Goal: Find specific page/section: Find specific page/section

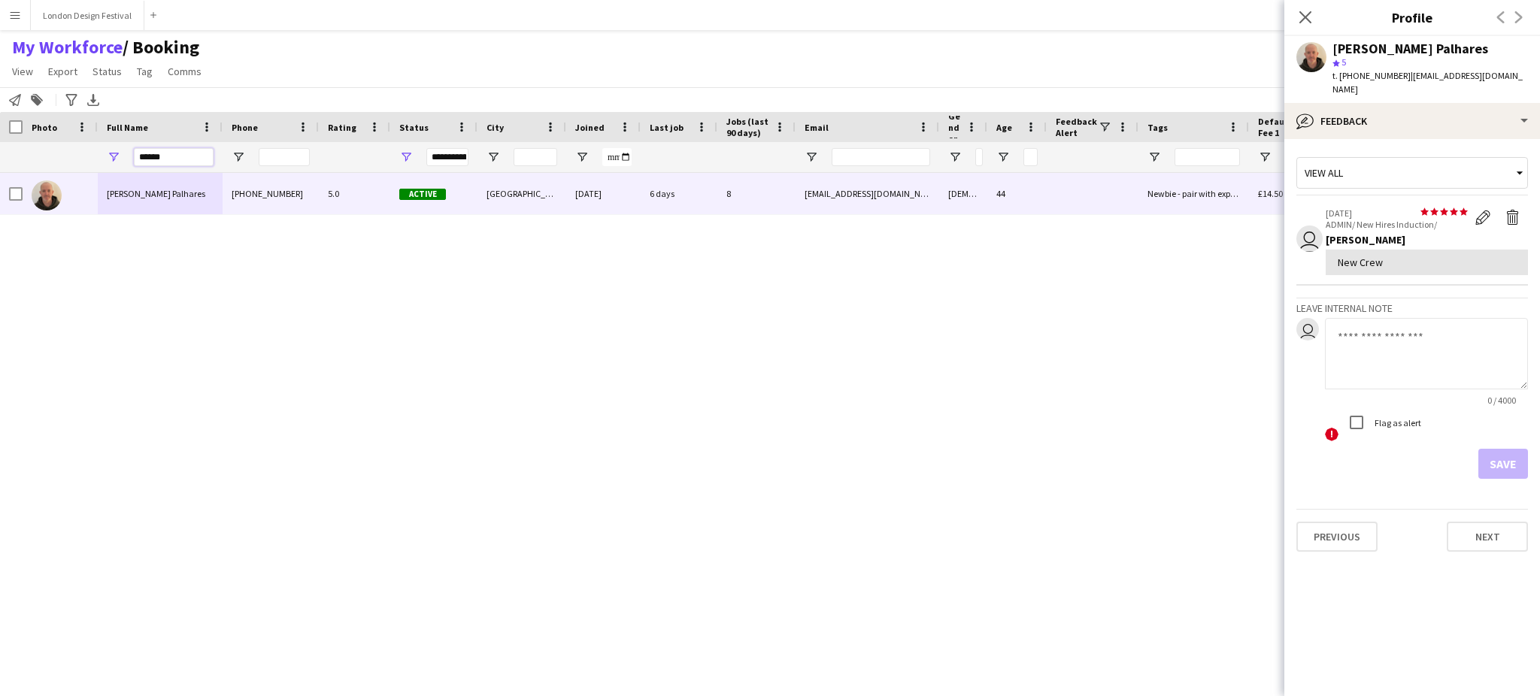
click at [189, 153] on input "******" at bounding box center [174, 157] width 80 height 18
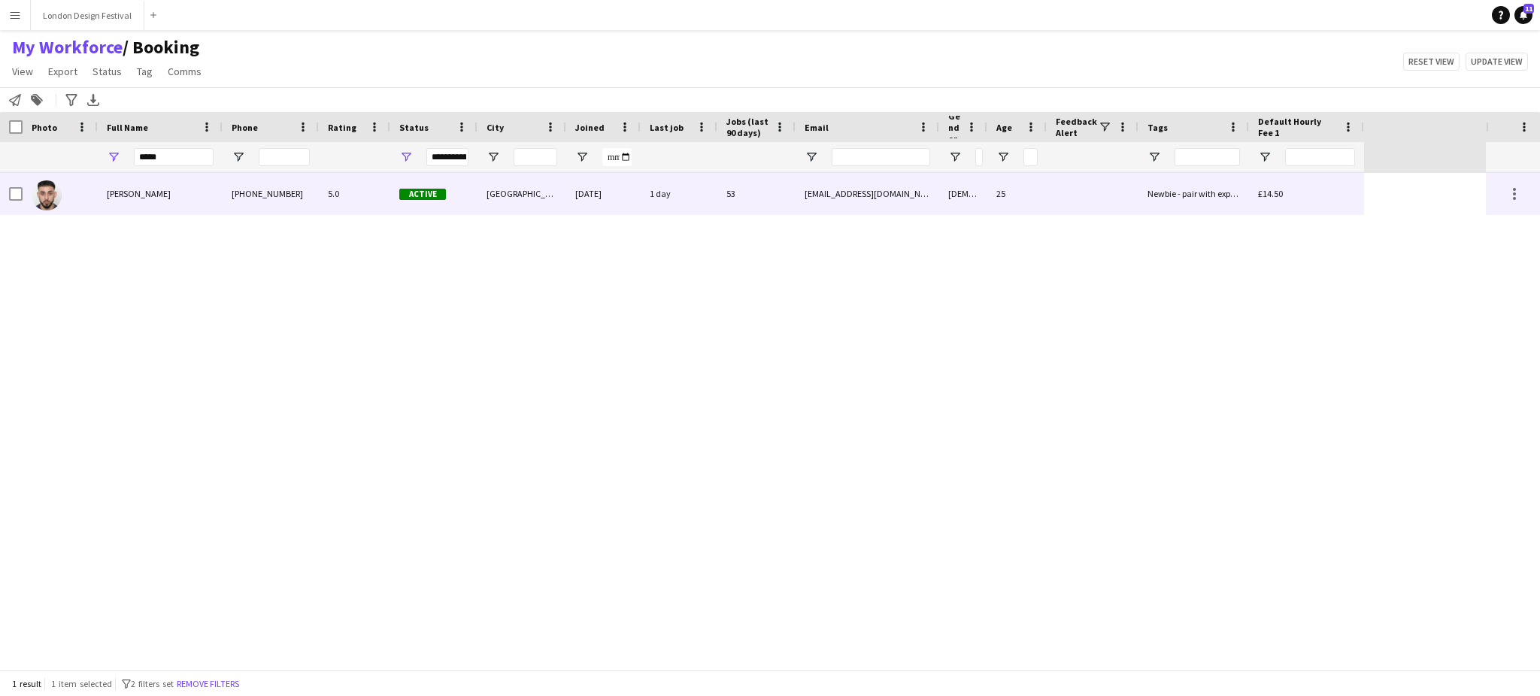
click at [170, 198] on div "[PERSON_NAME]" at bounding box center [160, 193] width 125 height 41
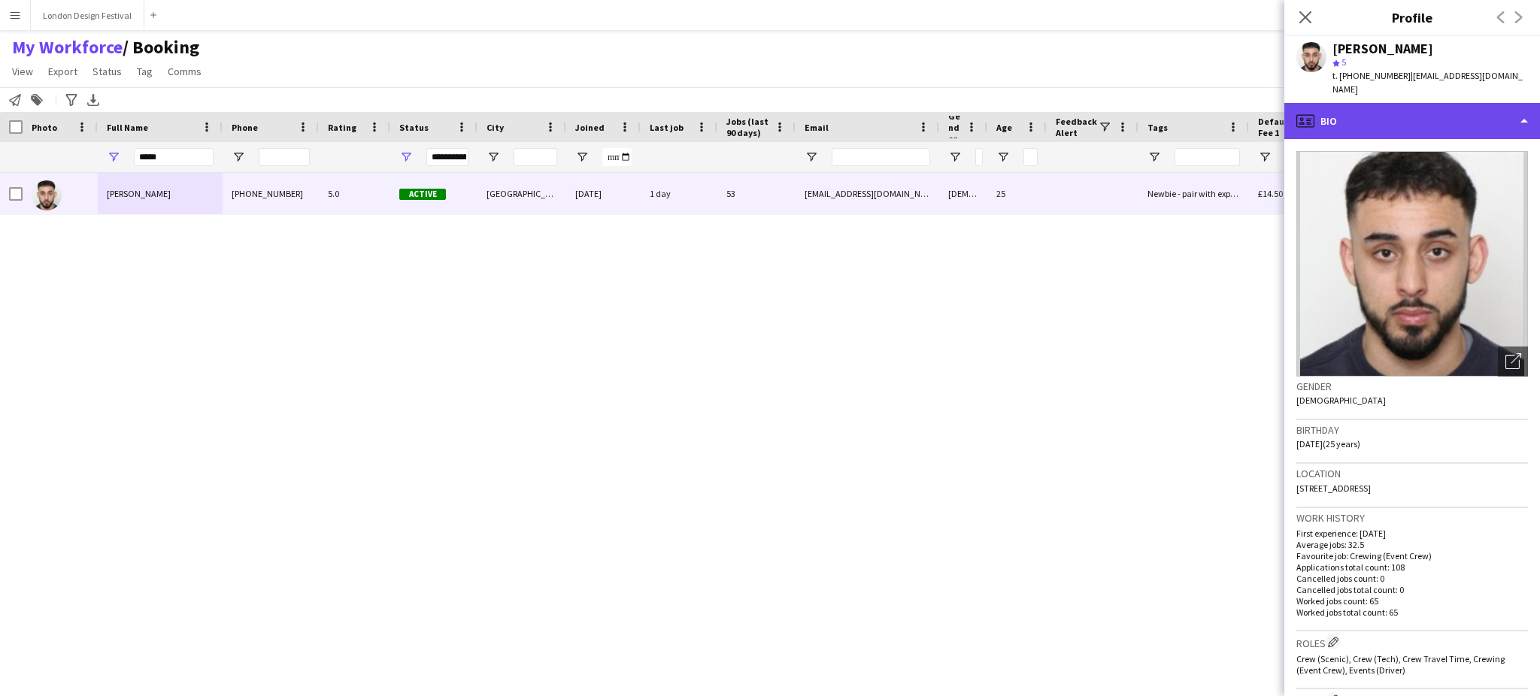
click at [1423, 103] on div "profile Bio" at bounding box center [1412, 121] width 256 height 36
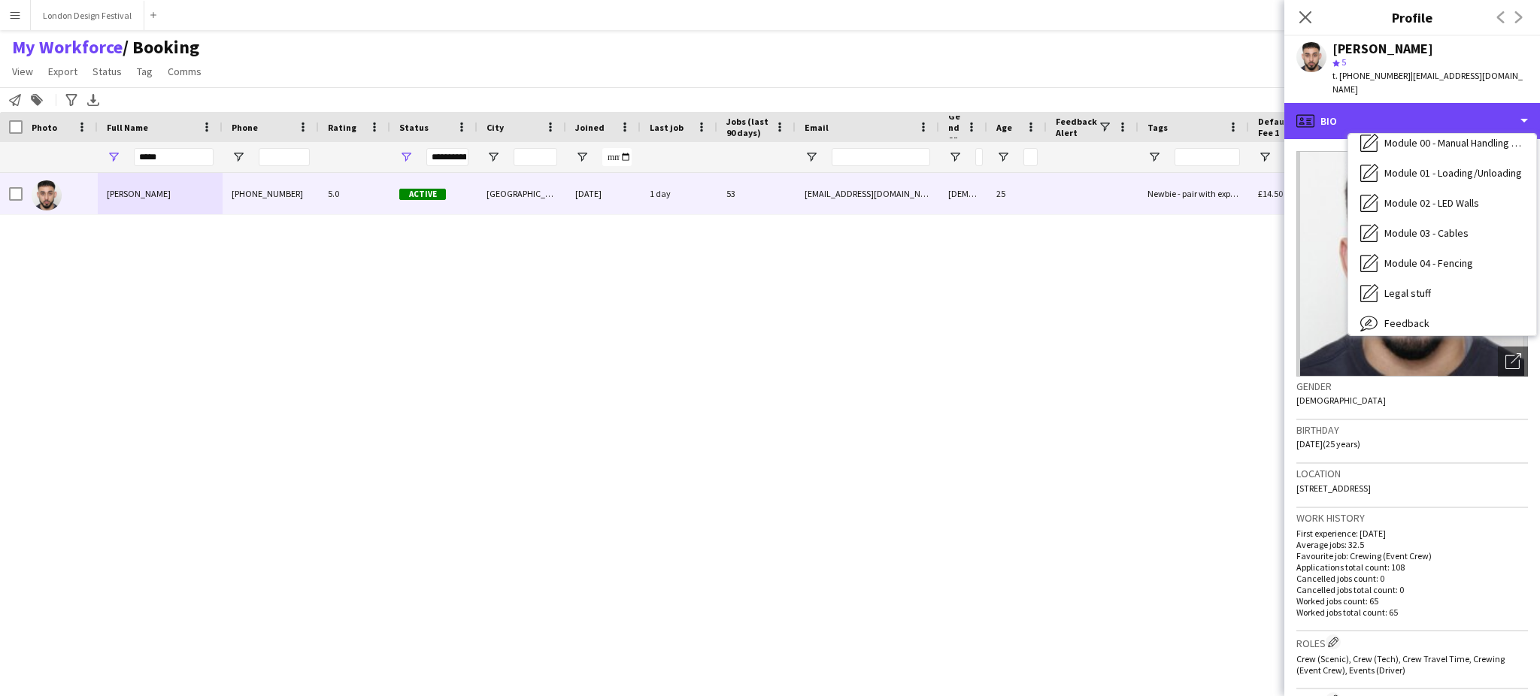
scroll to position [321, 0]
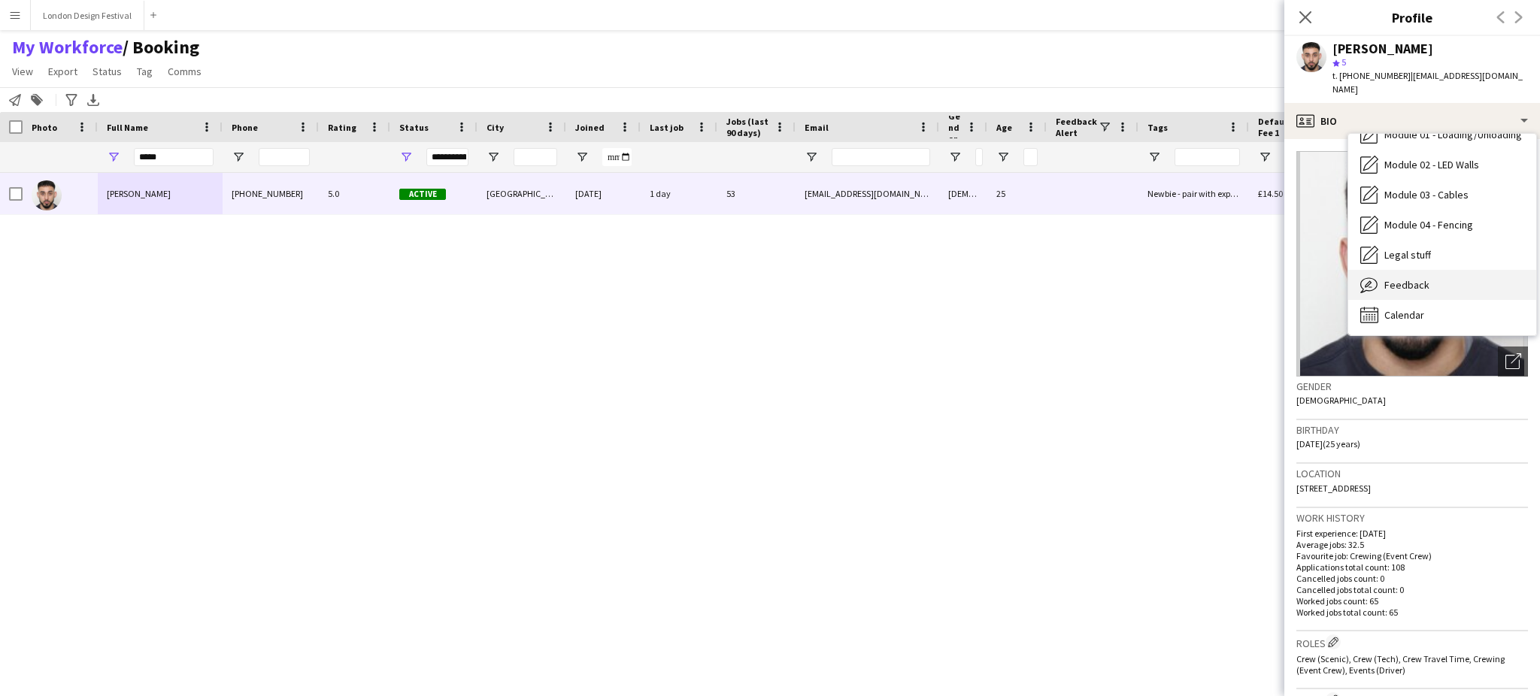
click at [1470, 283] on div "Feedback Feedback" at bounding box center [1442, 285] width 188 height 30
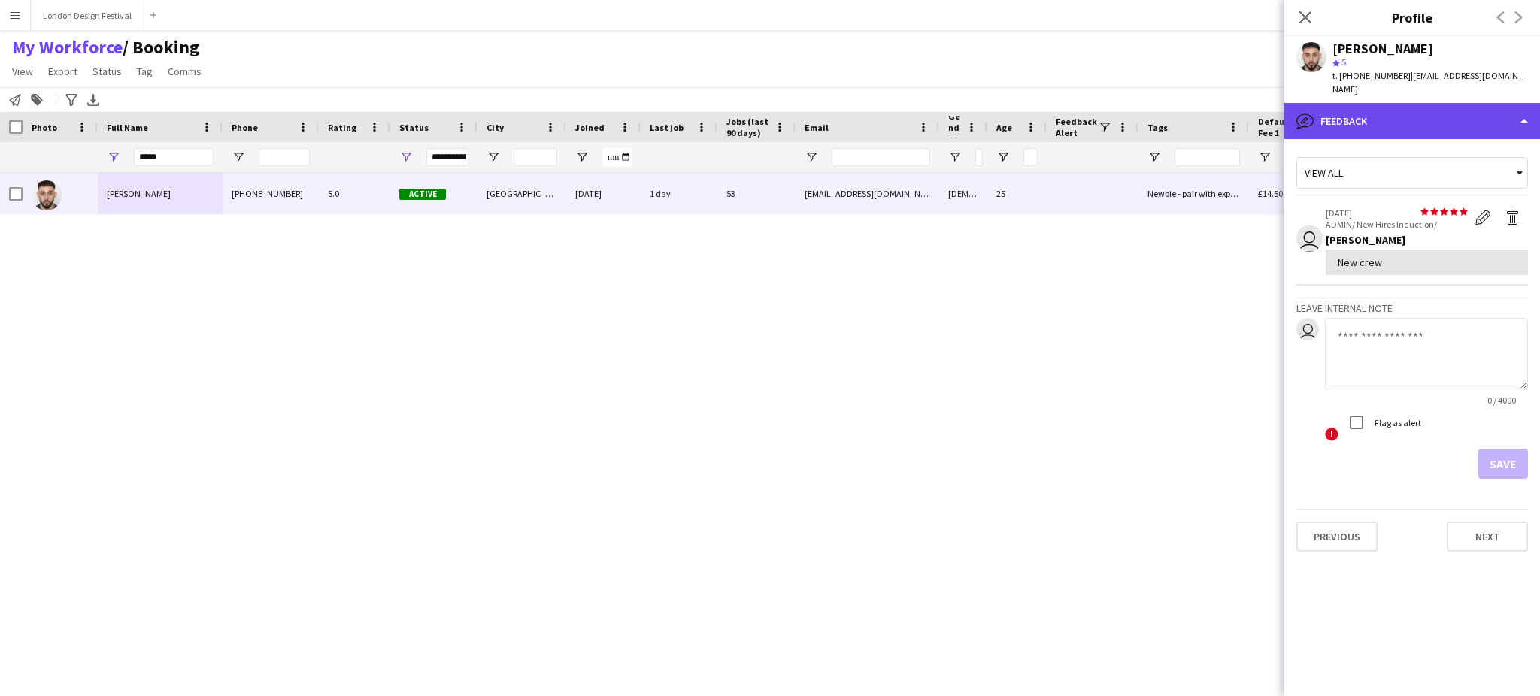
click at [1423, 108] on div "bubble-pencil Feedback" at bounding box center [1412, 121] width 256 height 36
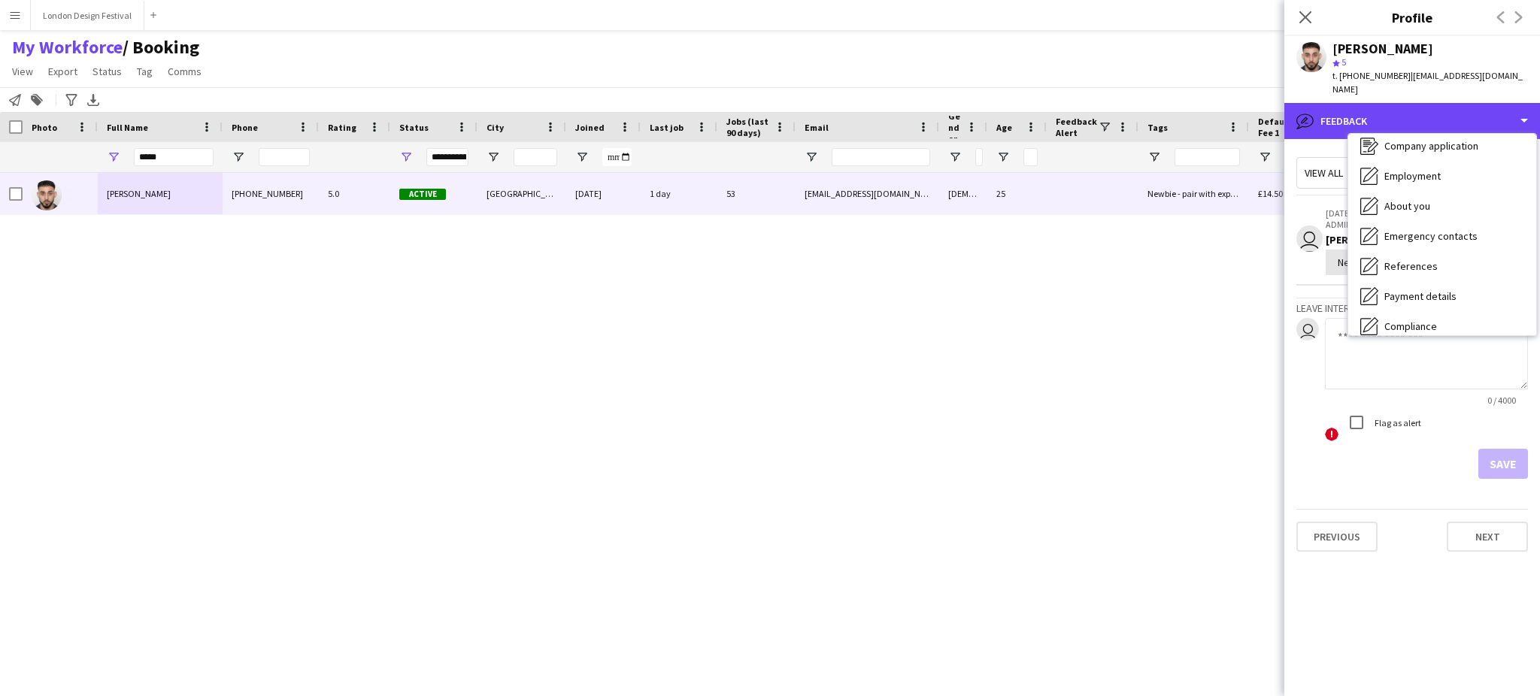
scroll to position [0, 0]
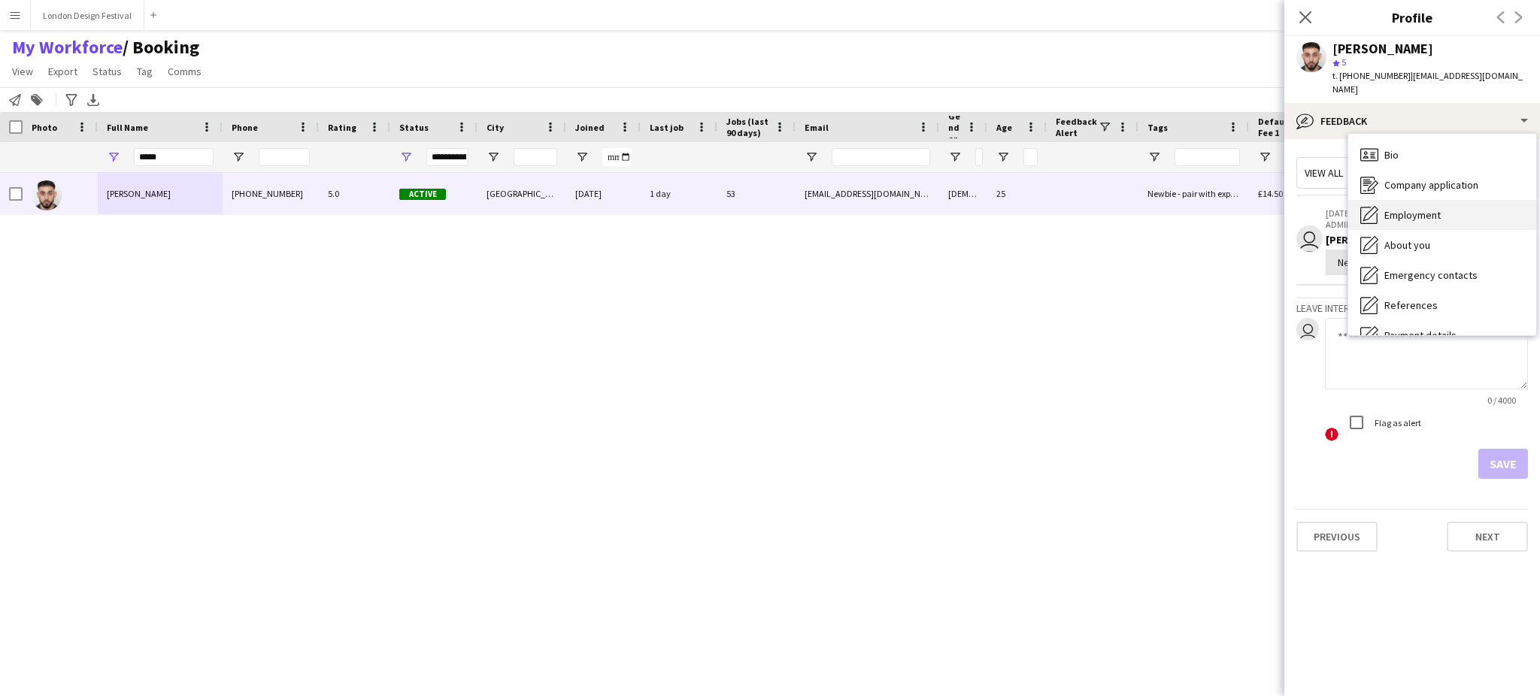
click at [1483, 200] on div "Employment Employment" at bounding box center [1442, 215] width 188 height 30
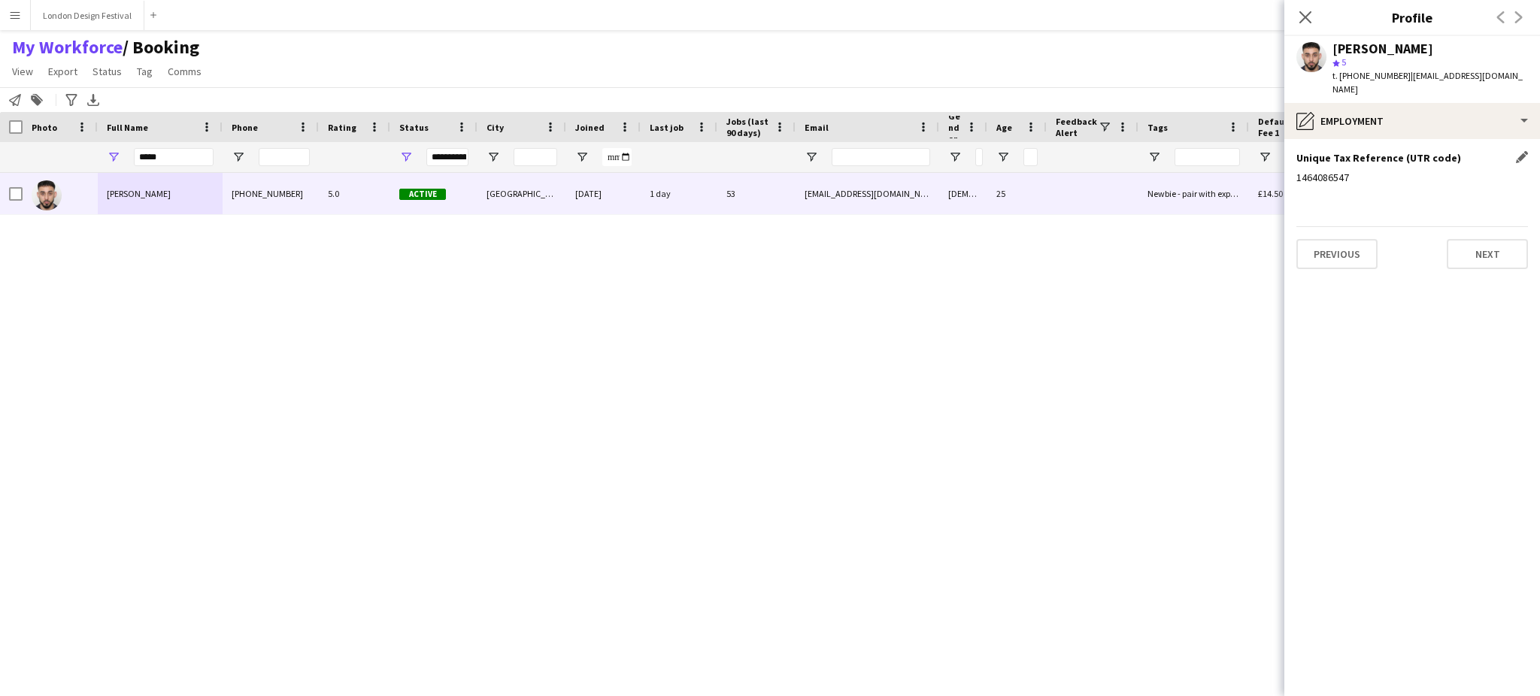
click at [1327, 171] on div "1464086547" at bounding box center [1412, 178] width 232 height 14
copy div "1464086547"
click at [180, 165] on input "*****" at bounding box center [174, 157] width 80 height 18
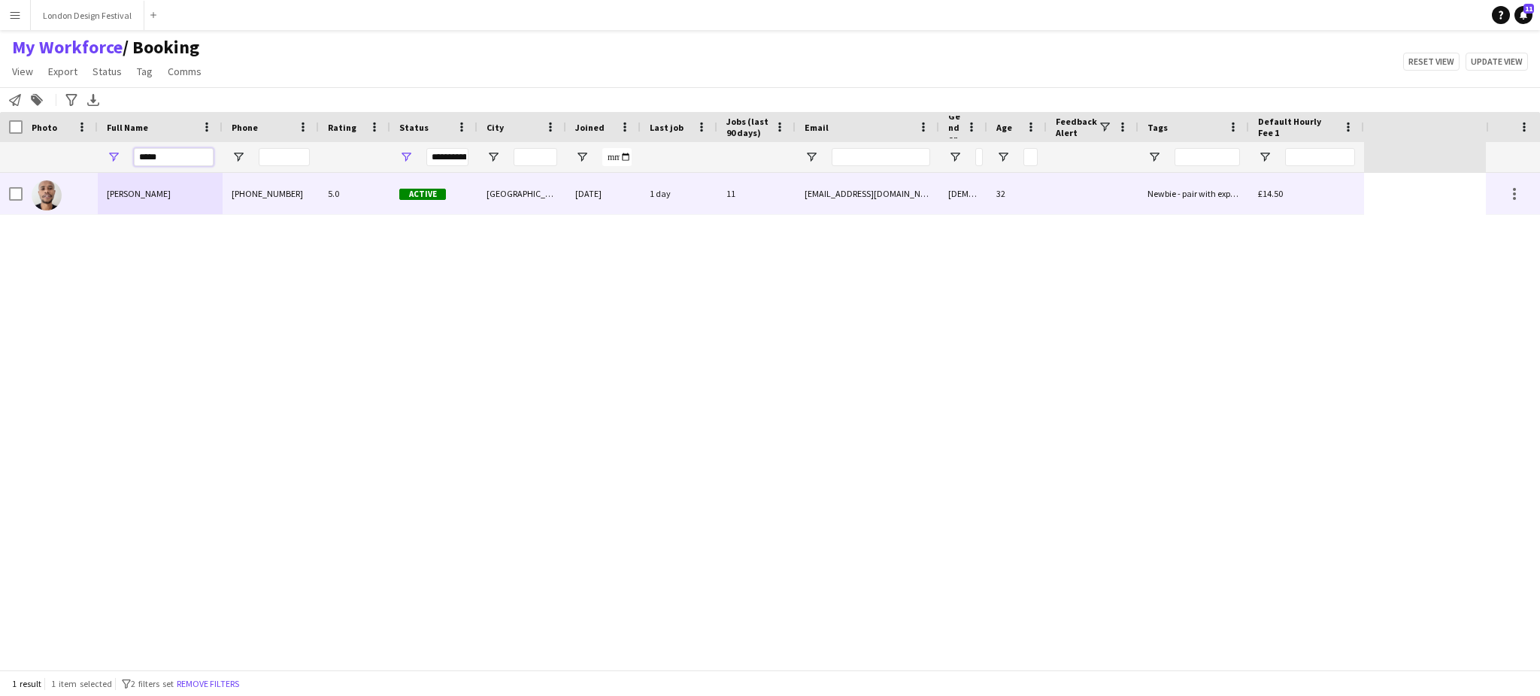
type input "*****"
click at [166, 198] on div "[PERSON_NAME]" at bounding box center [160, 193] width 125 height 41
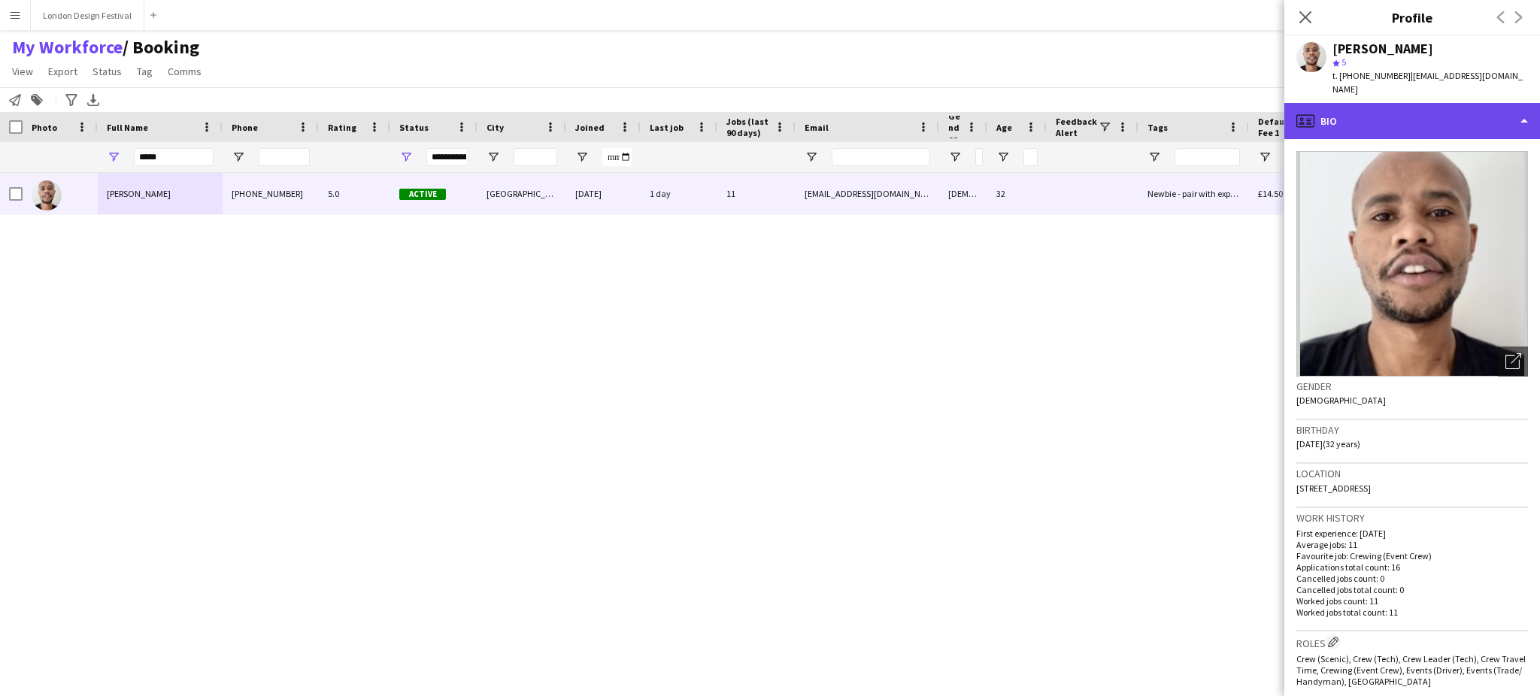
click at [1505, 103] on div "profile Bio" at bounding box center [1412, 121] width 256 height 36
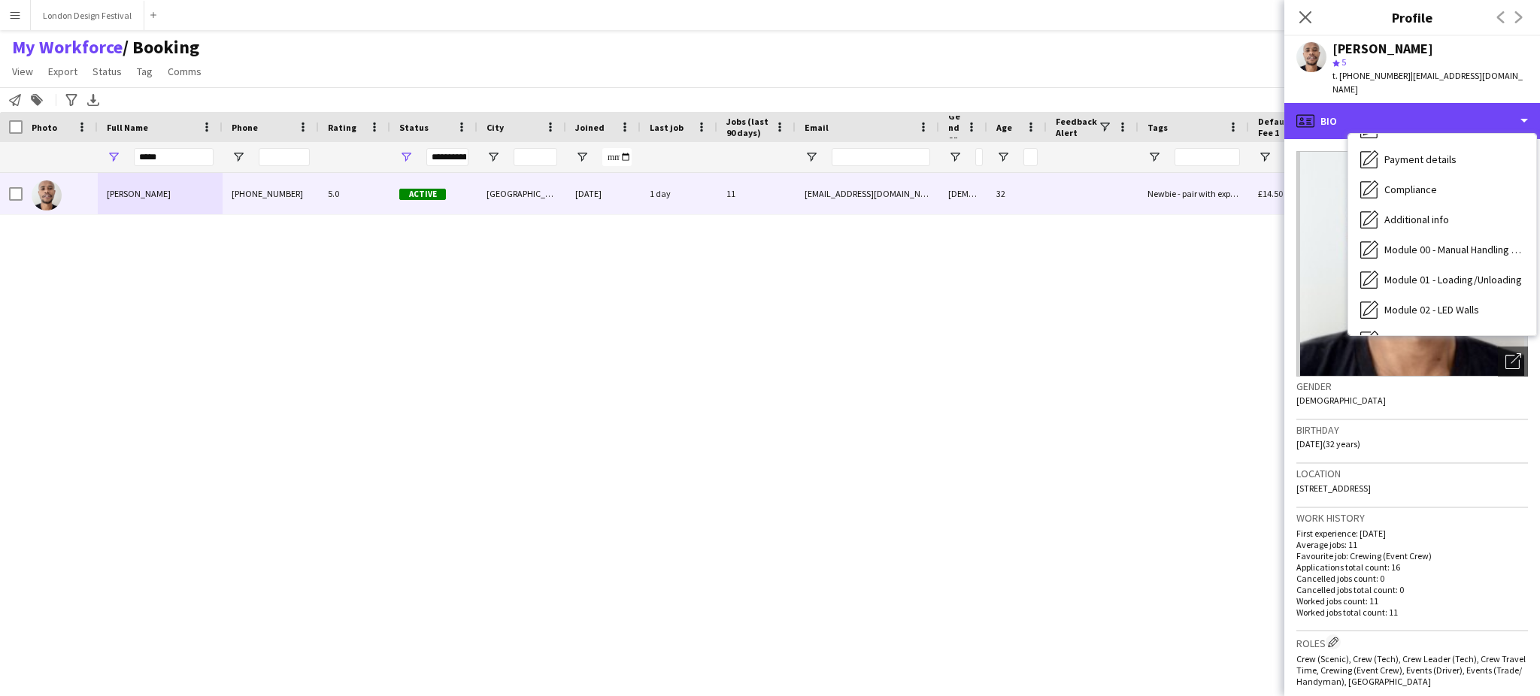
scroll to position [321, 0]
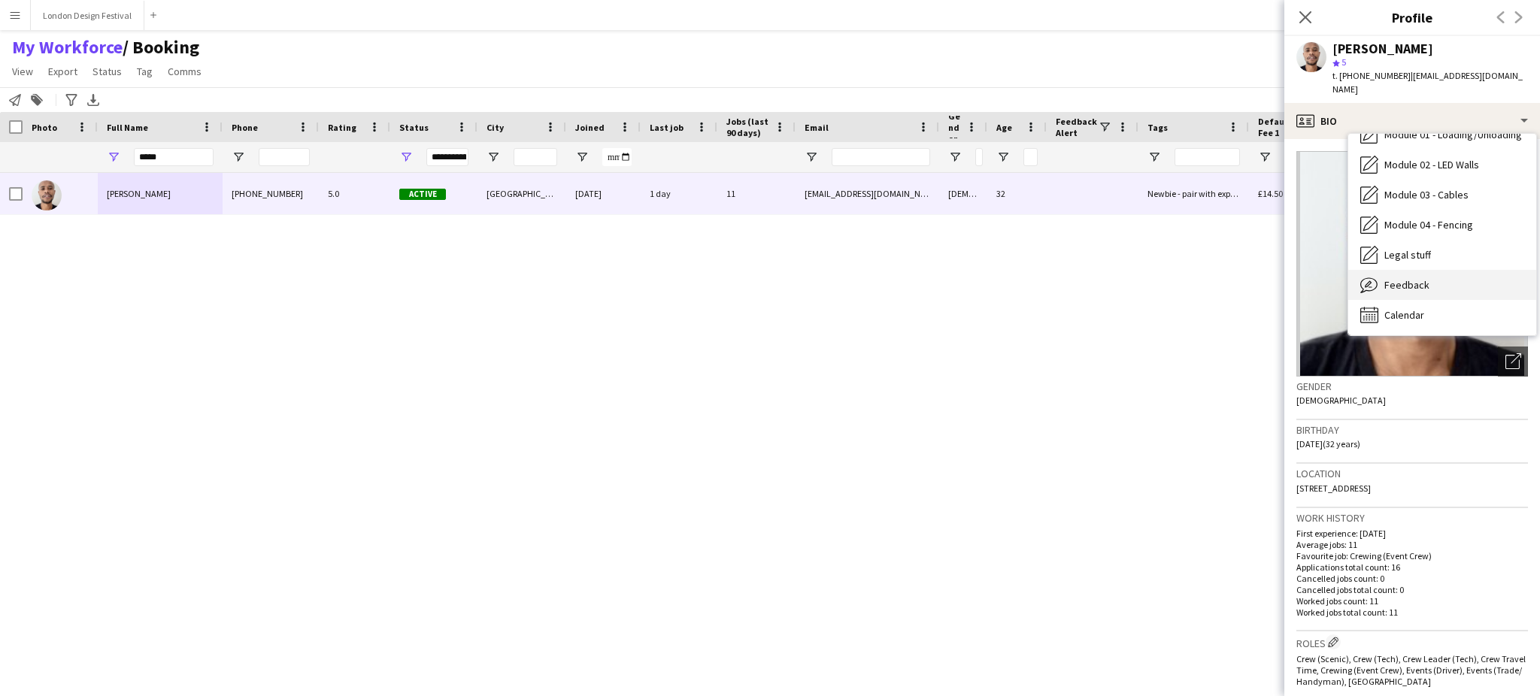
click at [1486, 270] on div "Feedback Feedback" at bounding box center [1442, 285] width 188 height 30
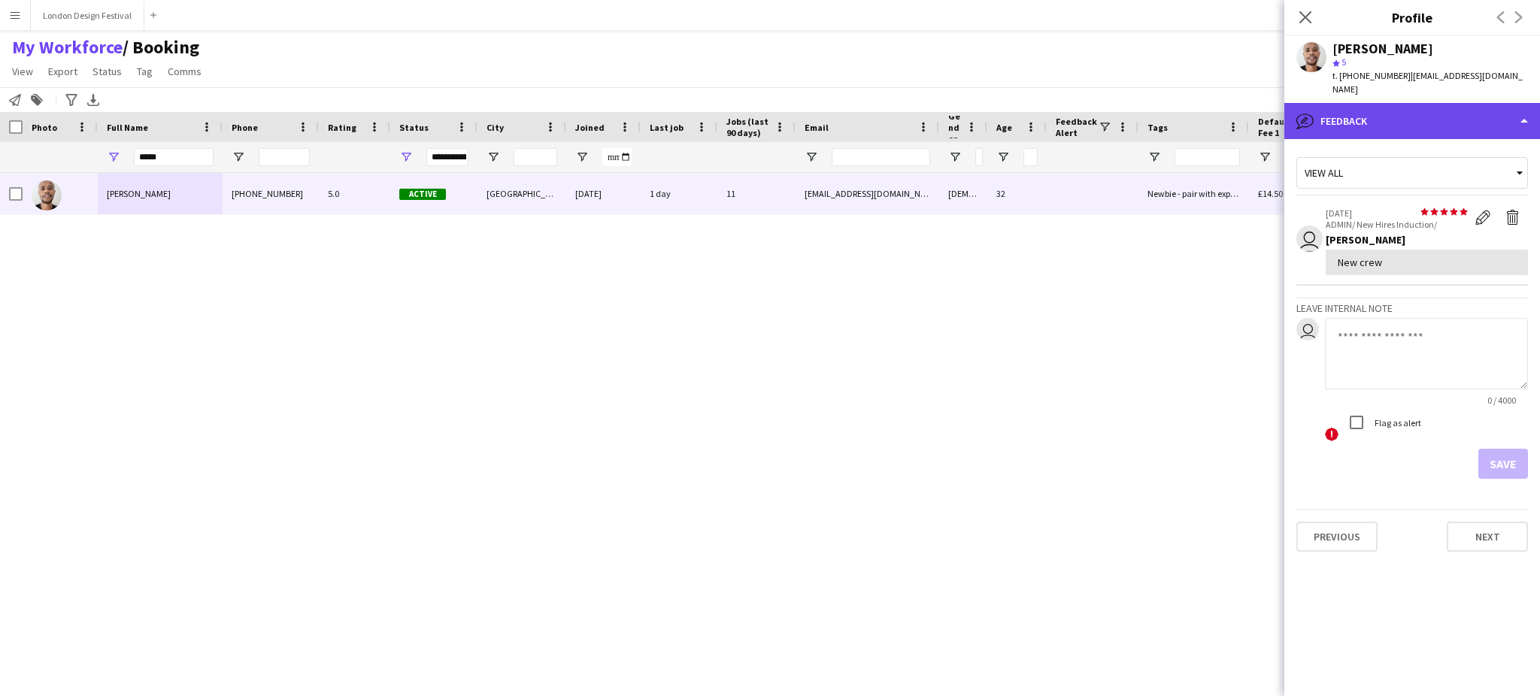
click at [1433, 105] on div "bubble-pencil Feedback" at bounding box center [1412, 121] width 256 height 36
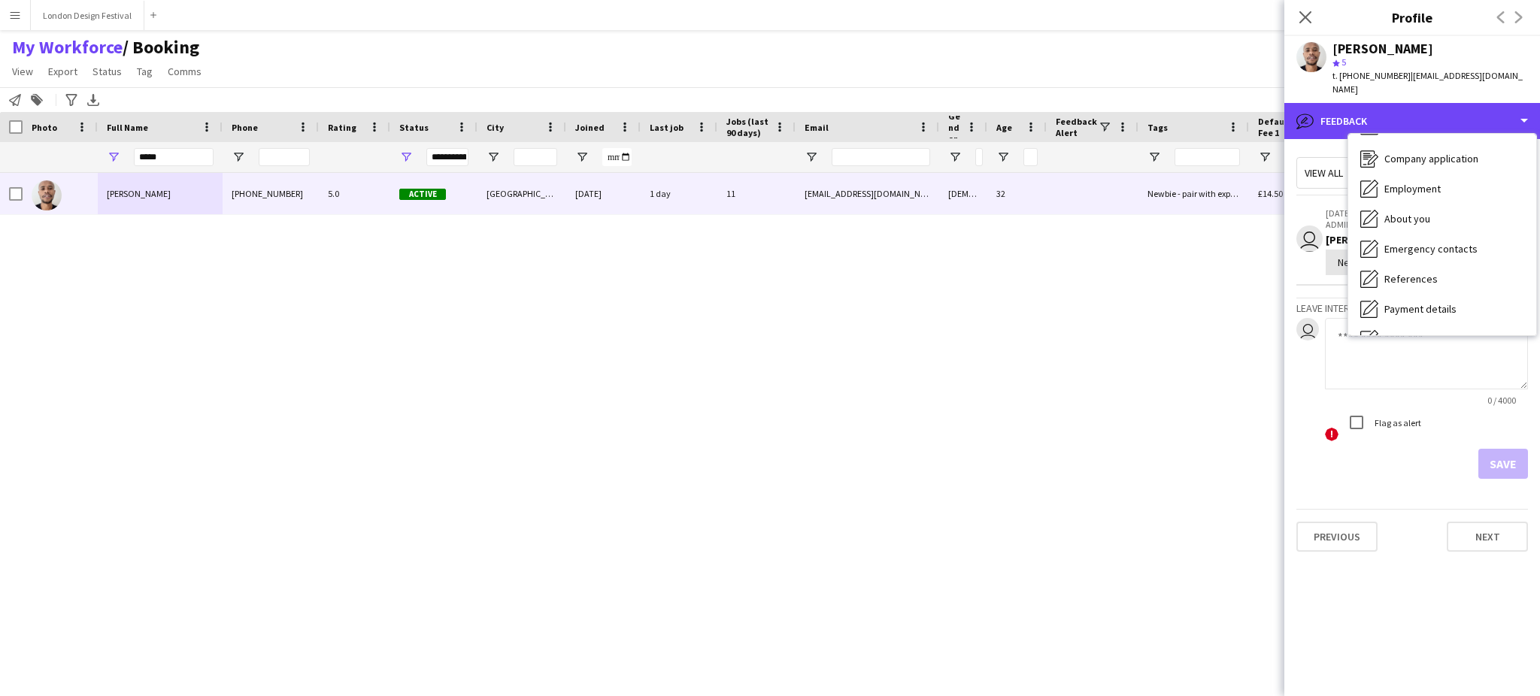
scroll to position [0, 0]
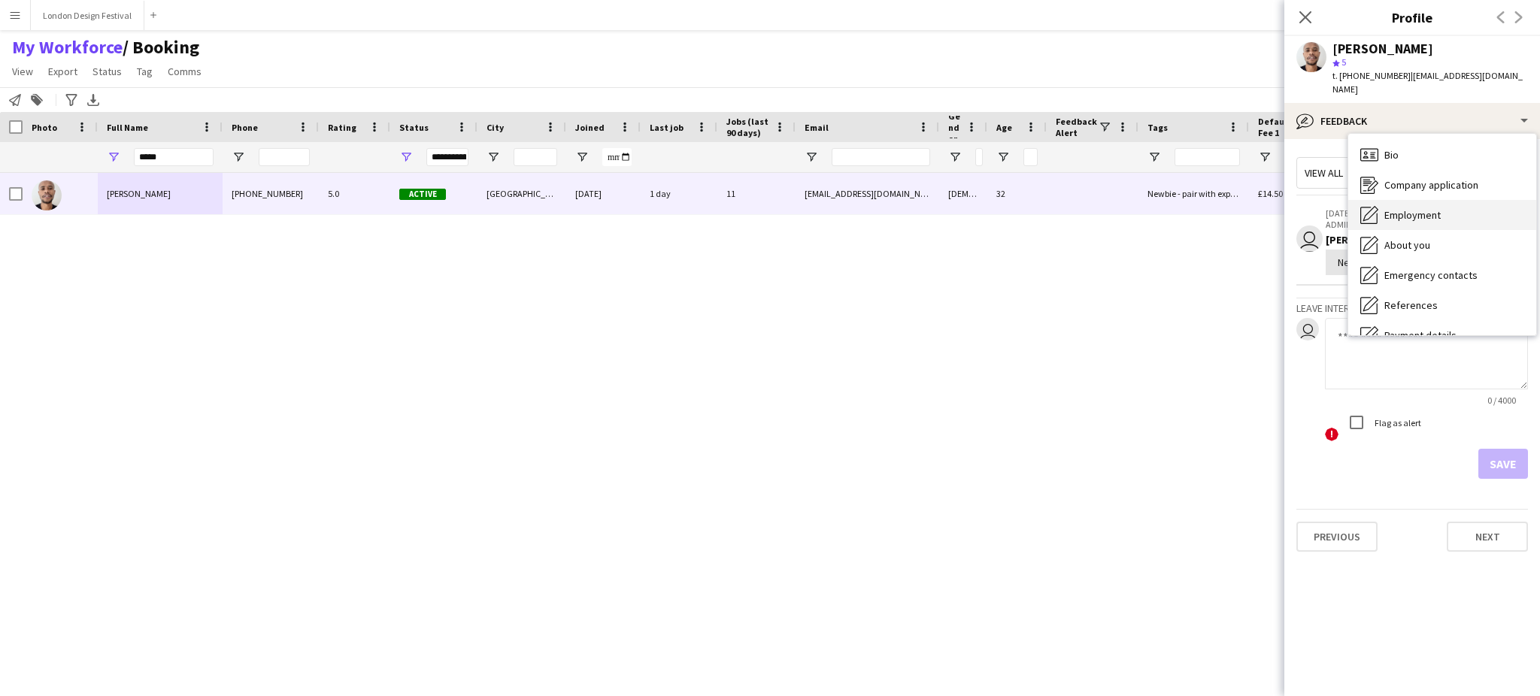
click at [1452, 204] on div "Employment Employment" at bounding box center [1442, 215] width 188 height 30
